Goal: Find contact information

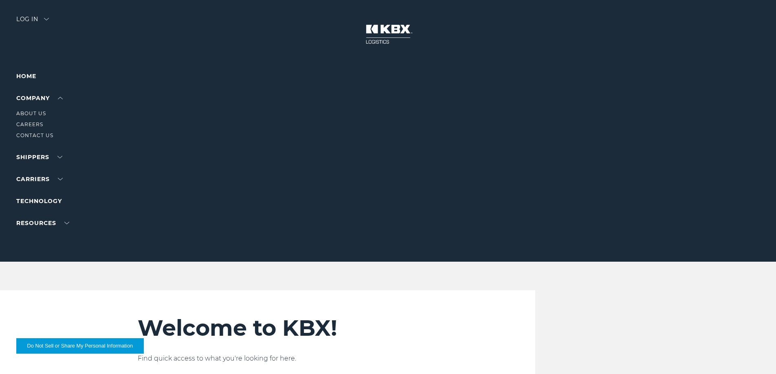
click at [43, 119] on ul "About Us Careers Contact Us" at bounding box center [51, 121] width 71 height 37
click at [42, 116] on link "About Us" at bounding box center [31, 113] width 30 height 6
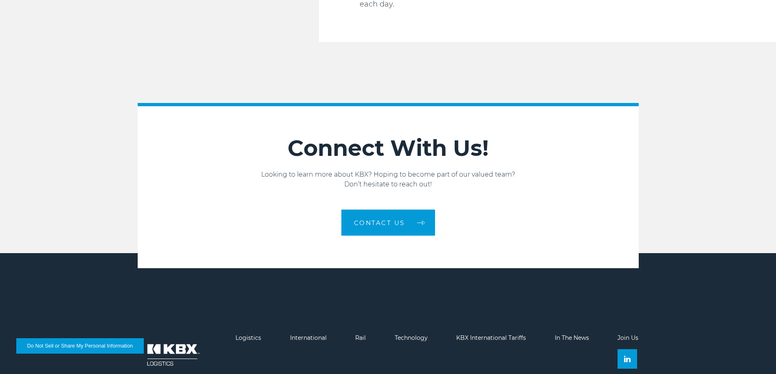
scroll to position [1378, 0]
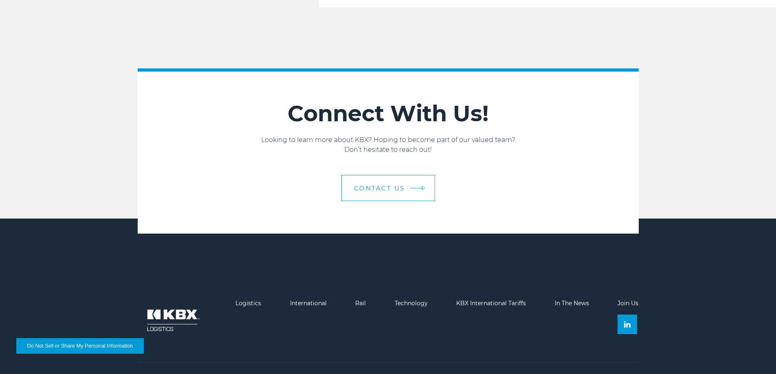
click at [377, 175] on link "Contact us" at bounding box center [388, 188] width 94 height 26
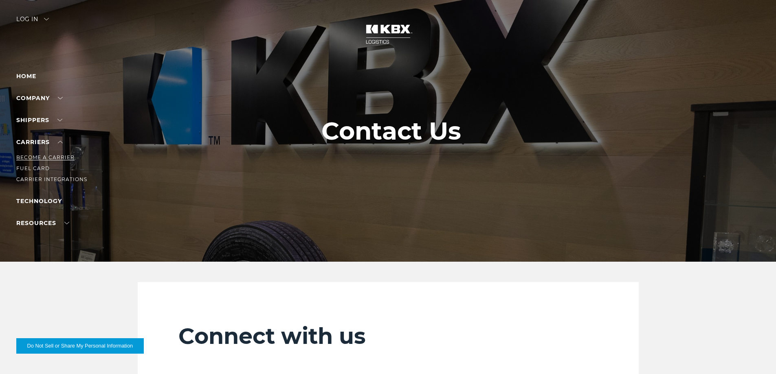
click at [42, 156] on link "Become a Carrier" at bounding box center [45, 157] width 58 height 6
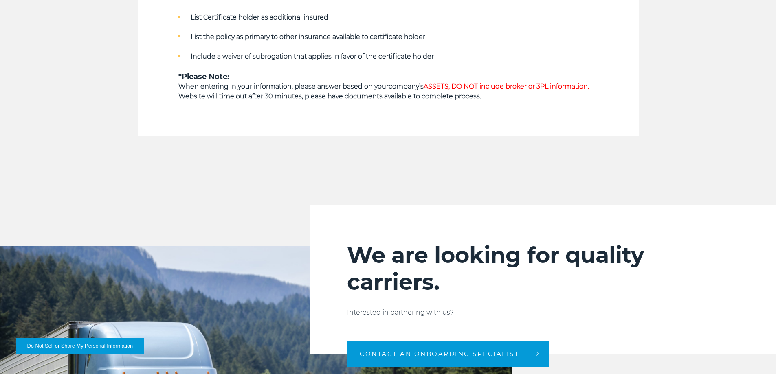
scroll to position [855, 0]
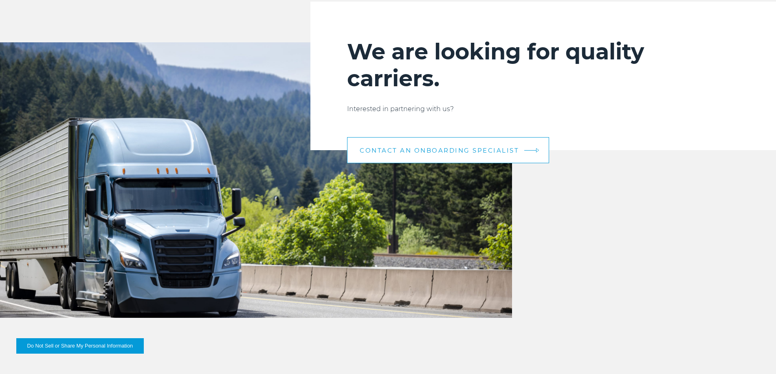
click at [422, 148] on span "CONTACT AN ONBOARDING SPECIALIST" at bounding box center [439, 150] width 159 height 6
